Goal: Task Accomplishment & Management: Complete application form

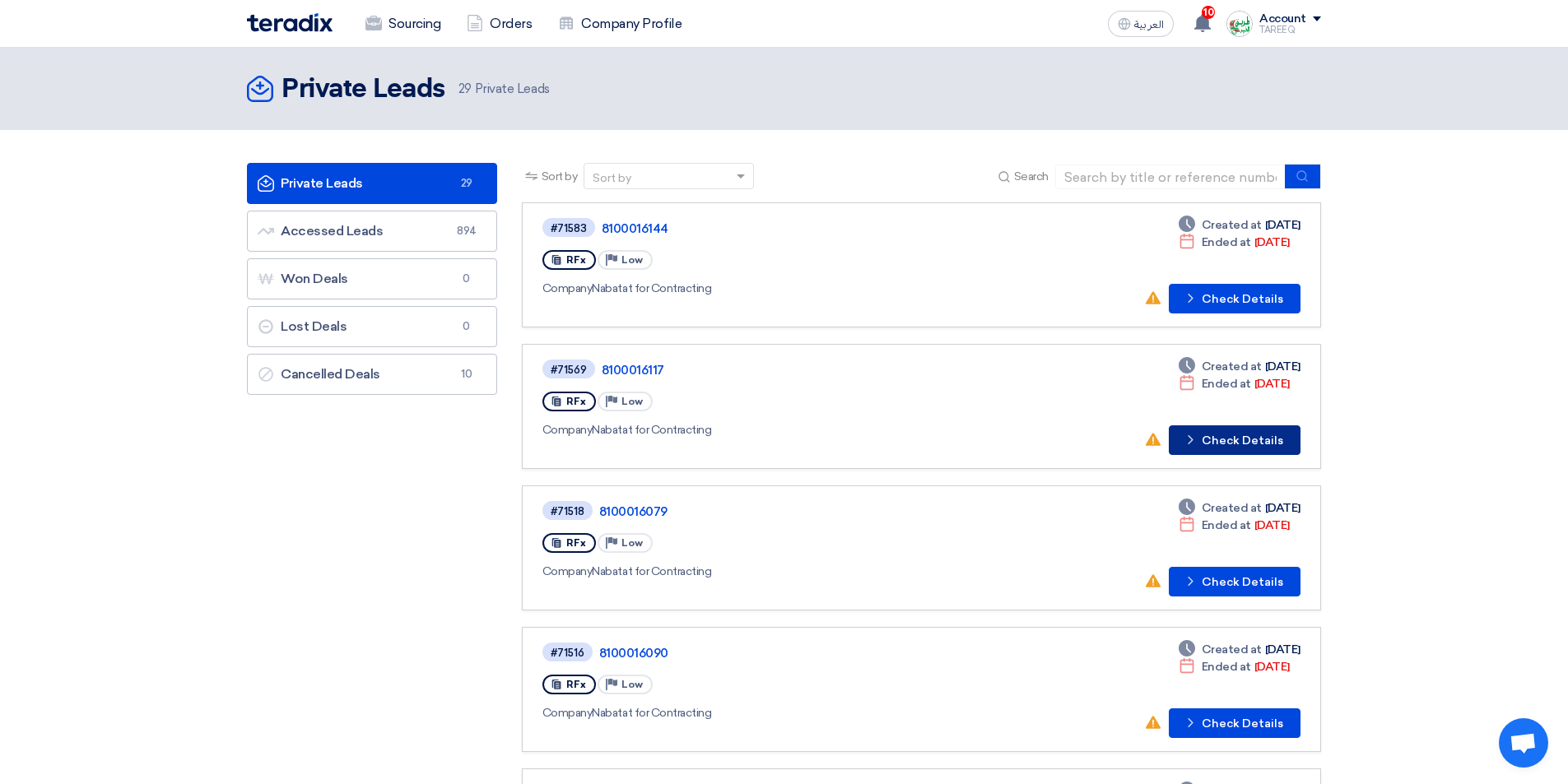
click at [1261, 437] on button "Check details Check Details" at bounding box center [1234, 440] width 132 height 29
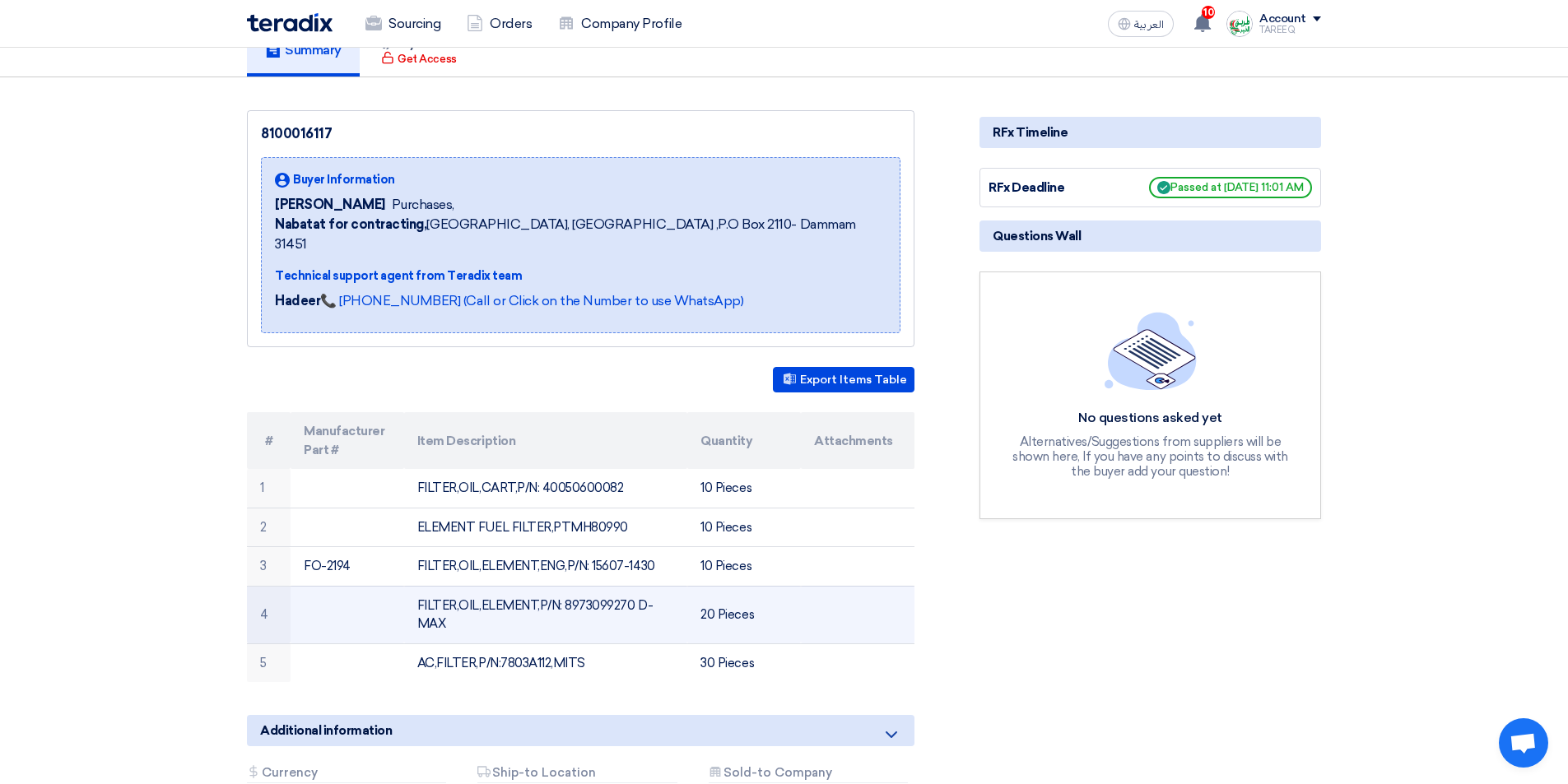
scroll to position [165, 0]
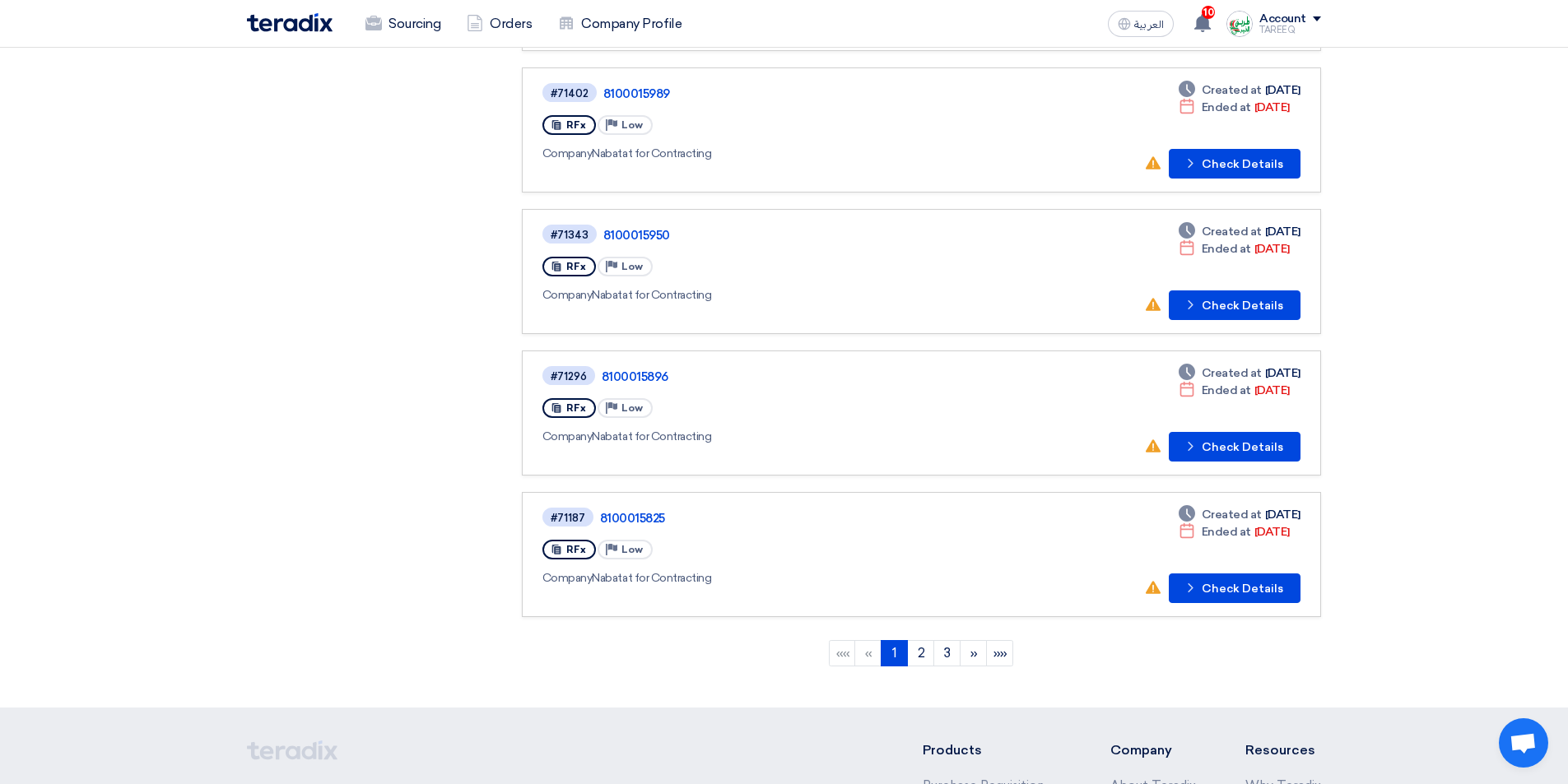
scroll to position [987, 0]
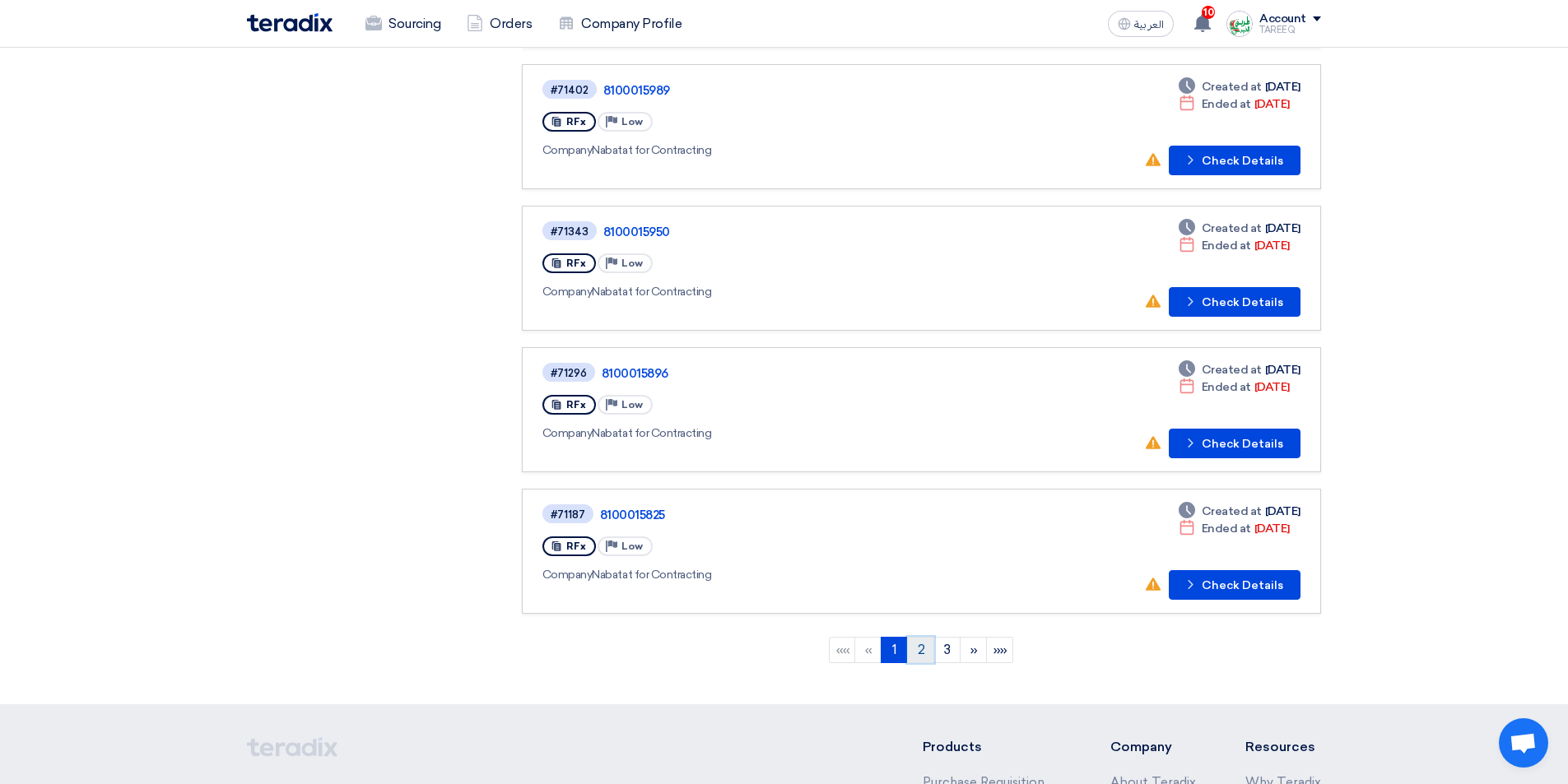
click at [916, 651] on link "2" at bounding box center [920, 649] width 27 height 27
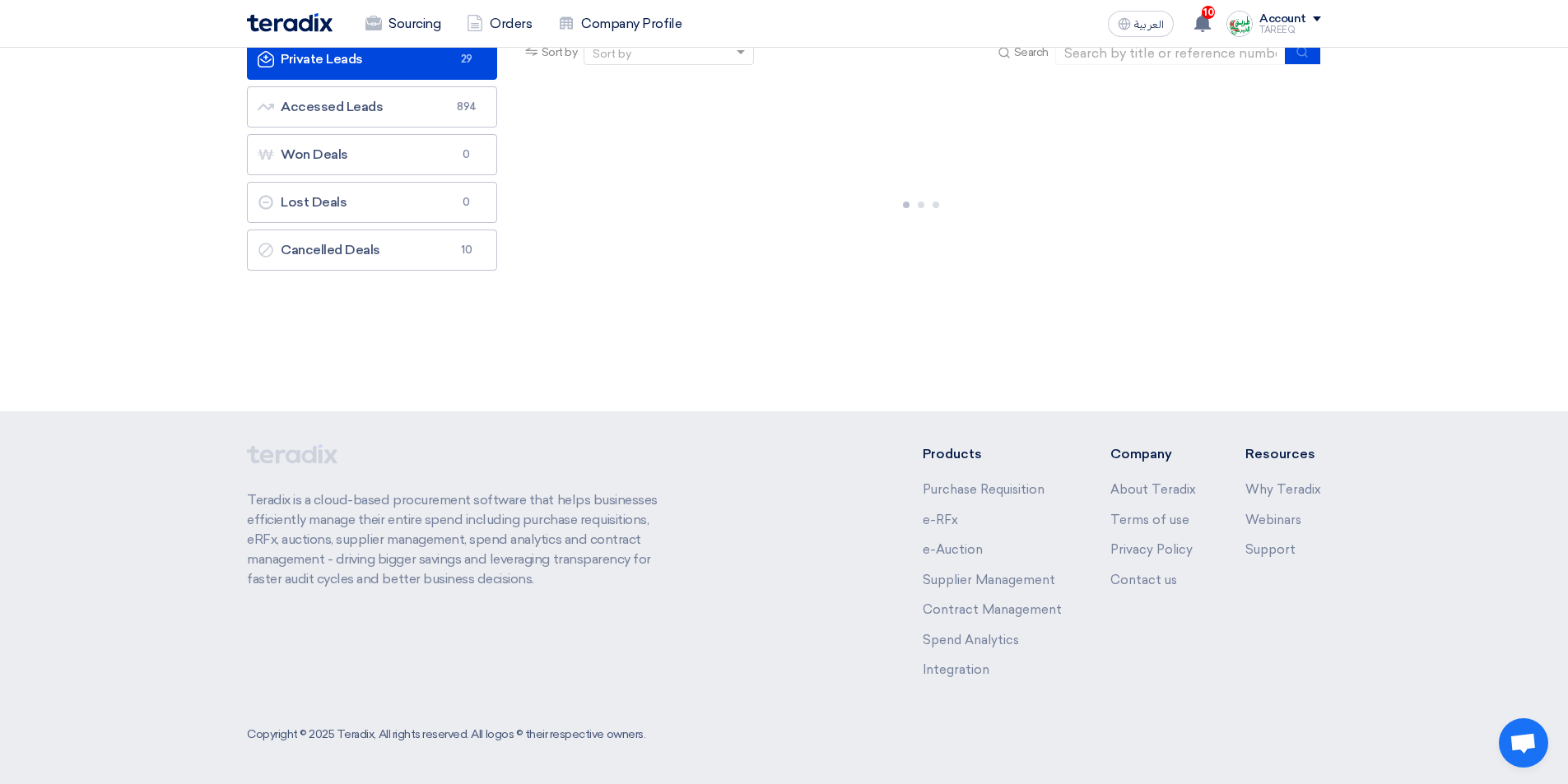
scroll to position [0, 0]
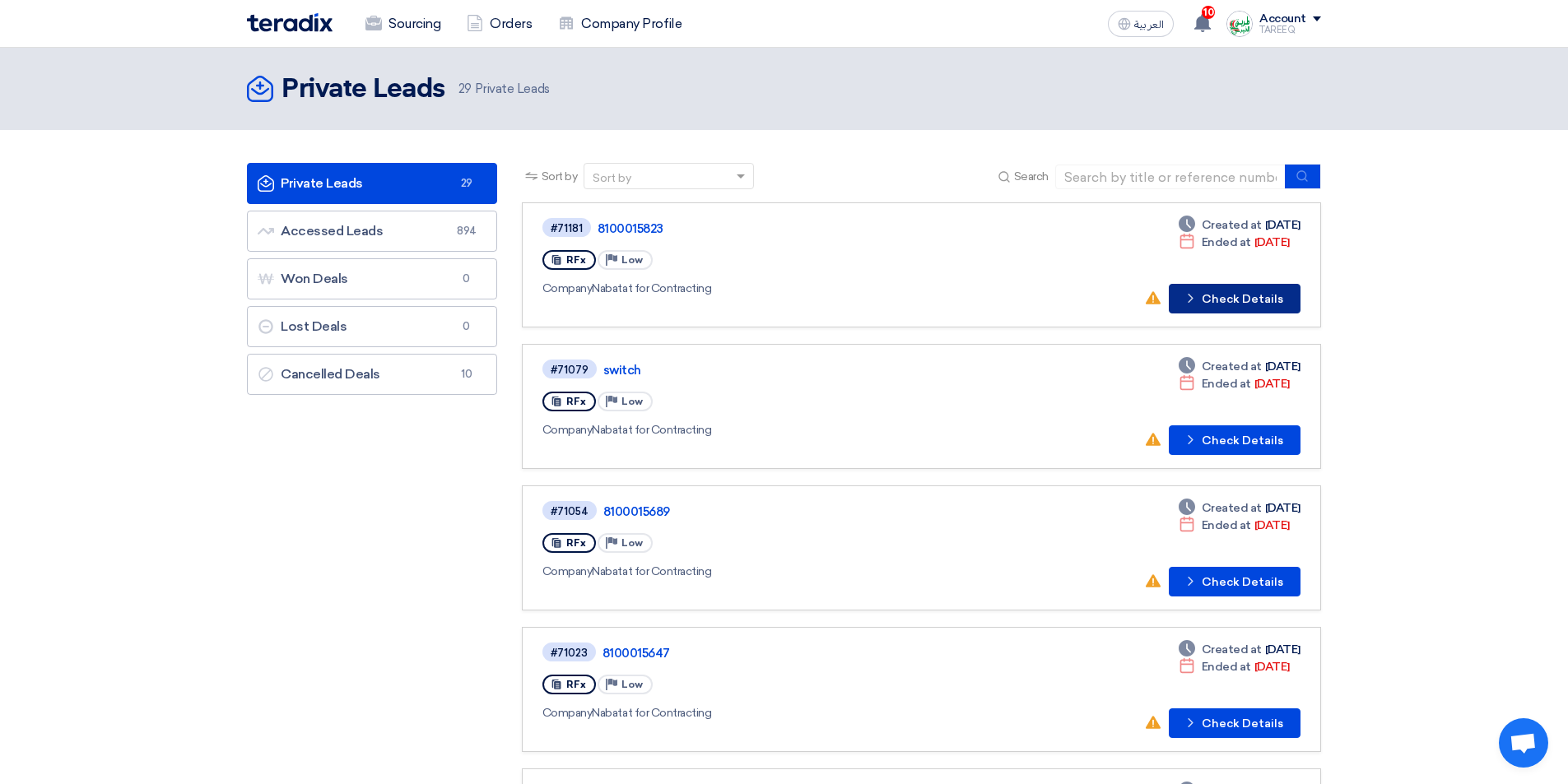
click at [1240, 299] on button "Check details Check Details" at bounding box center [1234, 298] width 132 height 29
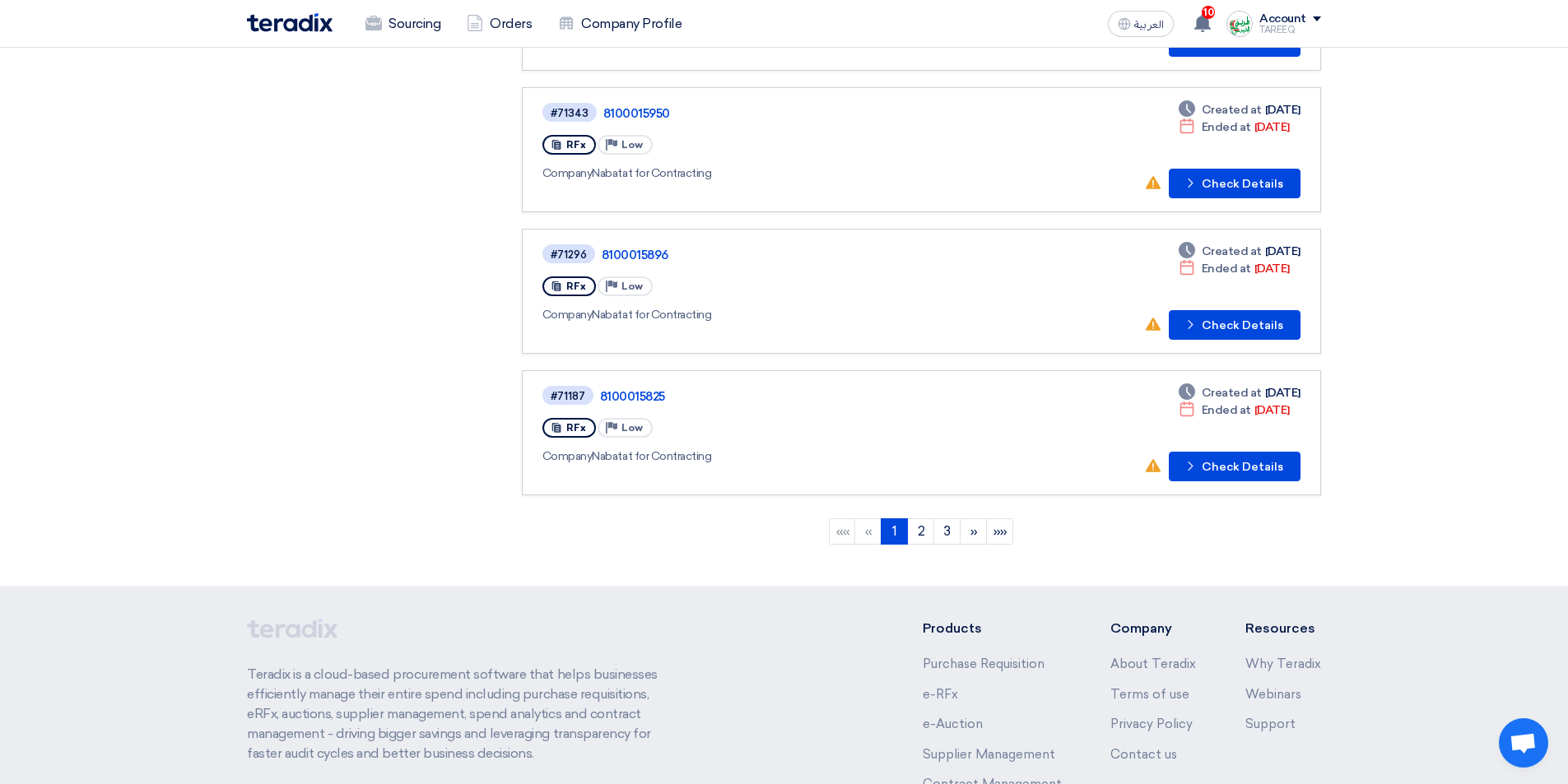
scroll to position [1280, 0]
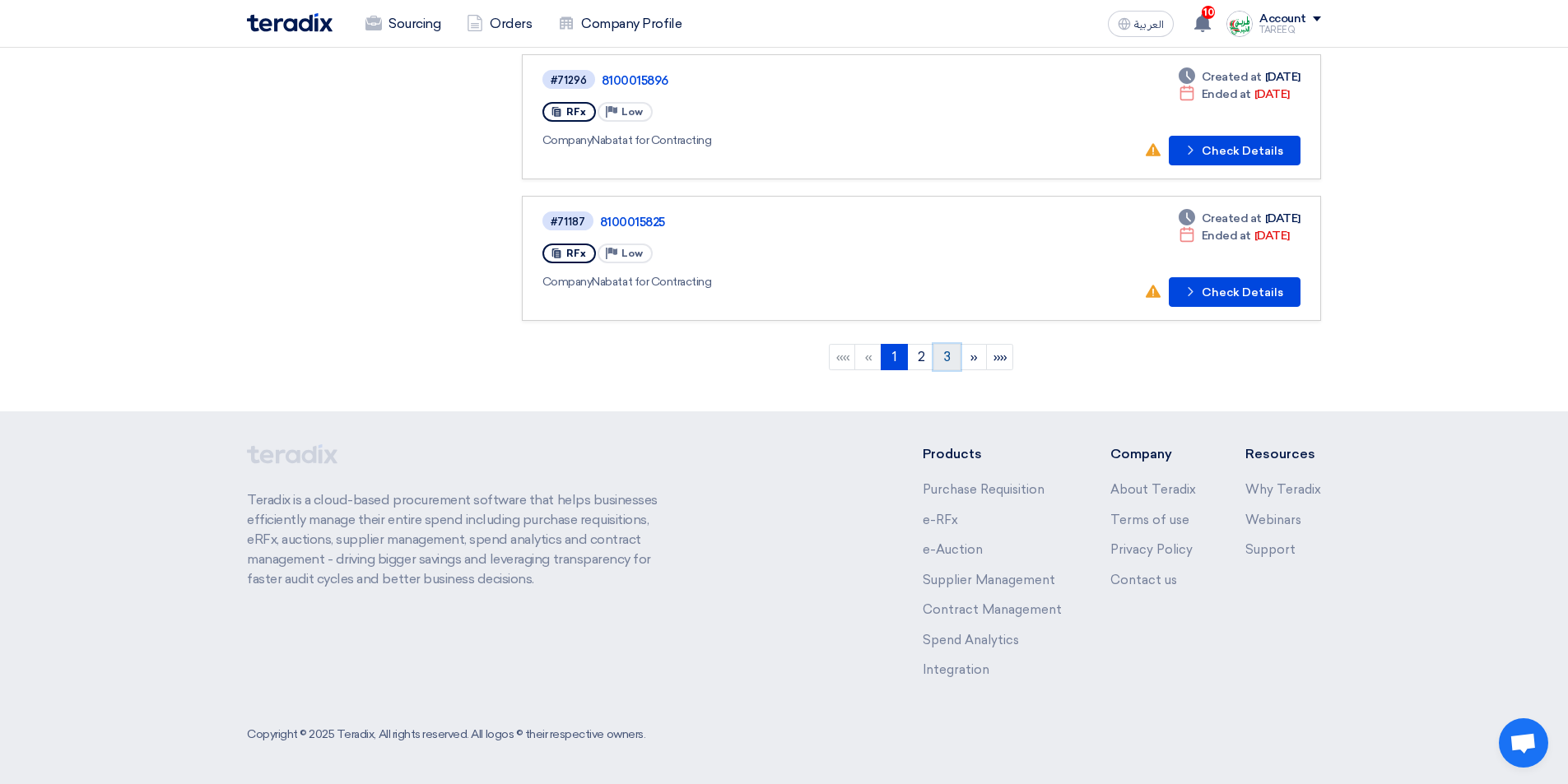
click at [946, 357] on link "3" at bounding box center [946, 357] width 27 height 27
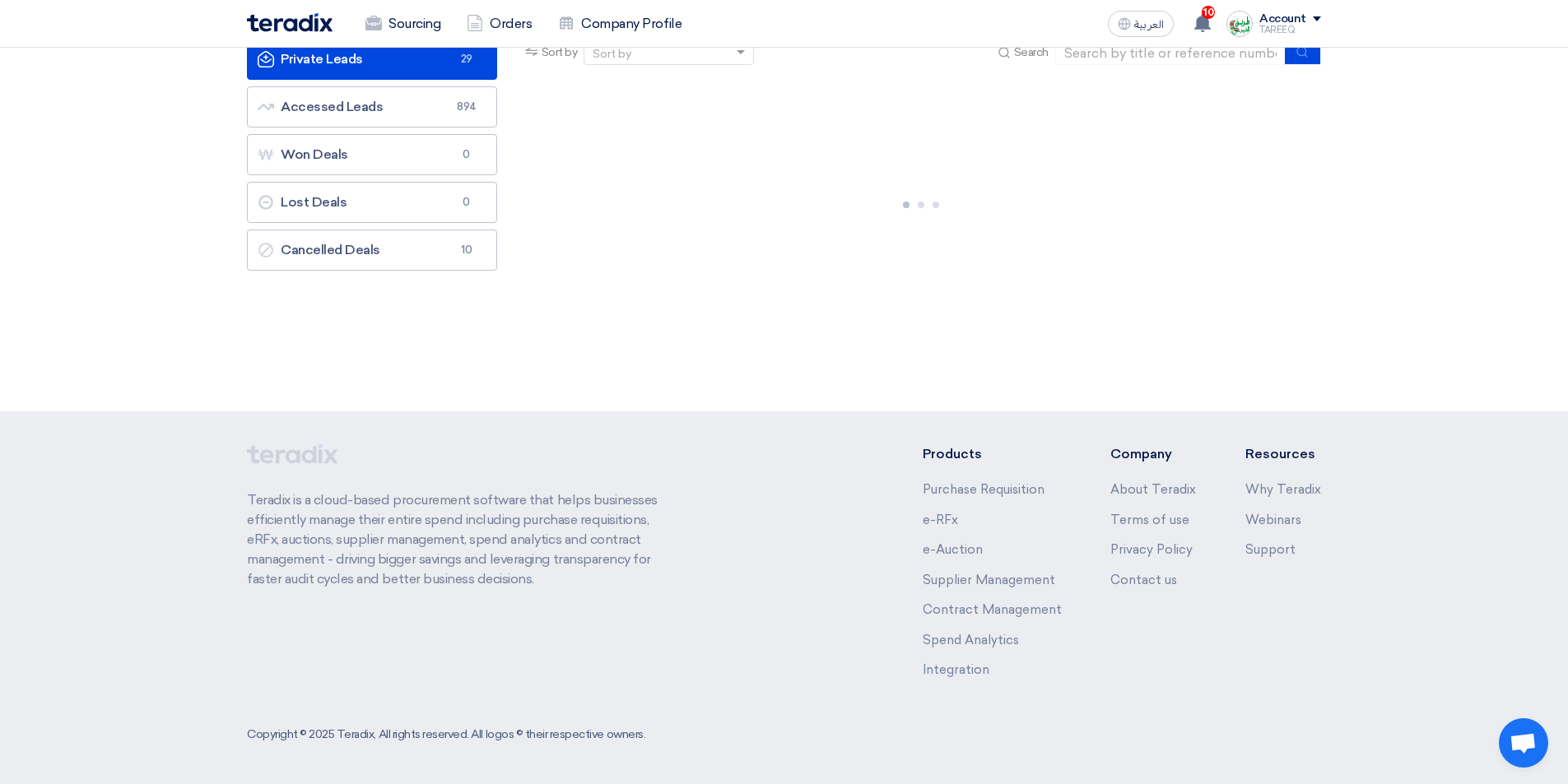
scroll to position [0, 0]
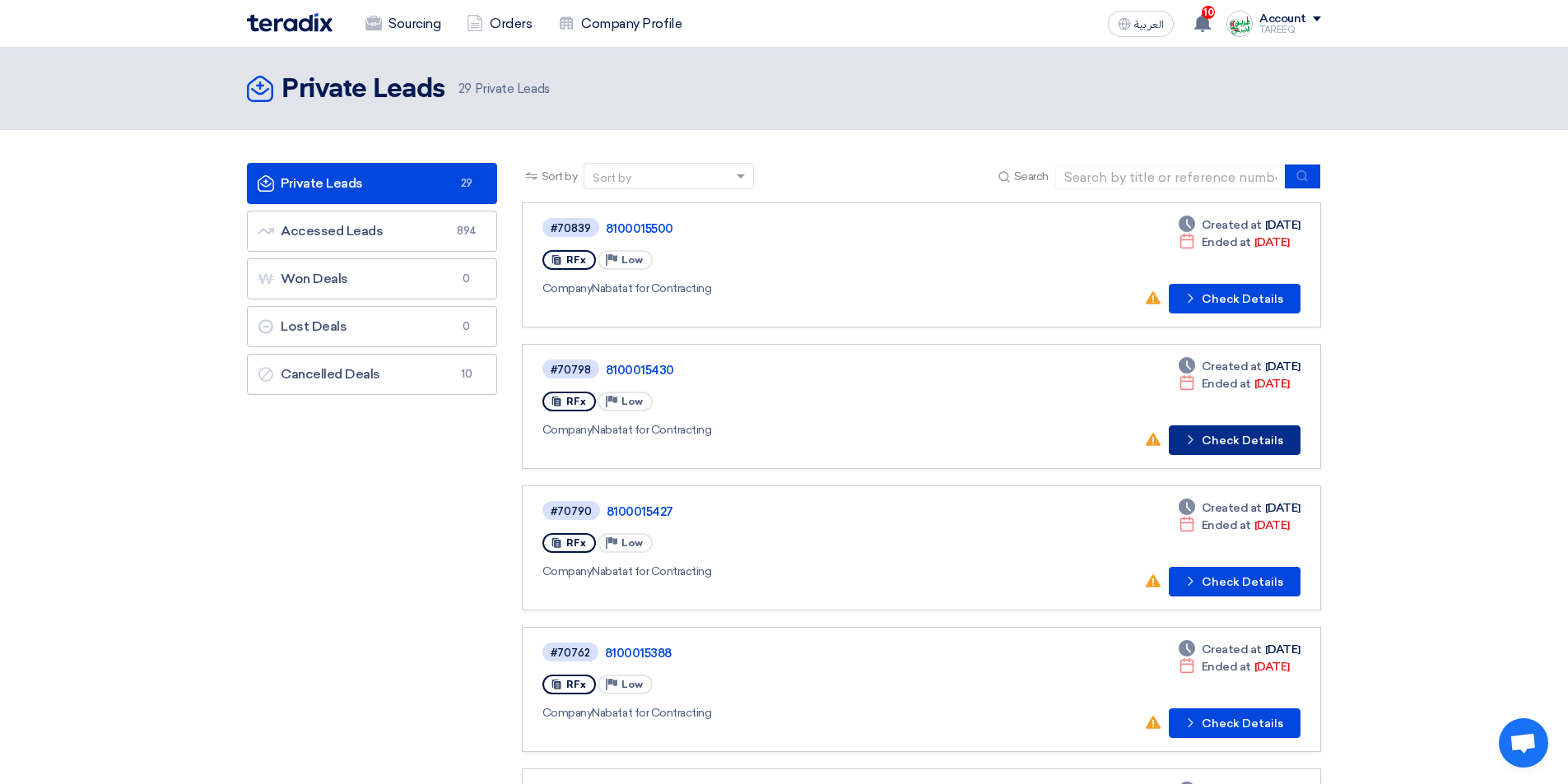
click at [1242, 448] on button "Check details Check Details" at bounding box center [1234, 440] width 132 height 29
